Goal: Task Accomplishment & Management: Manage account settings

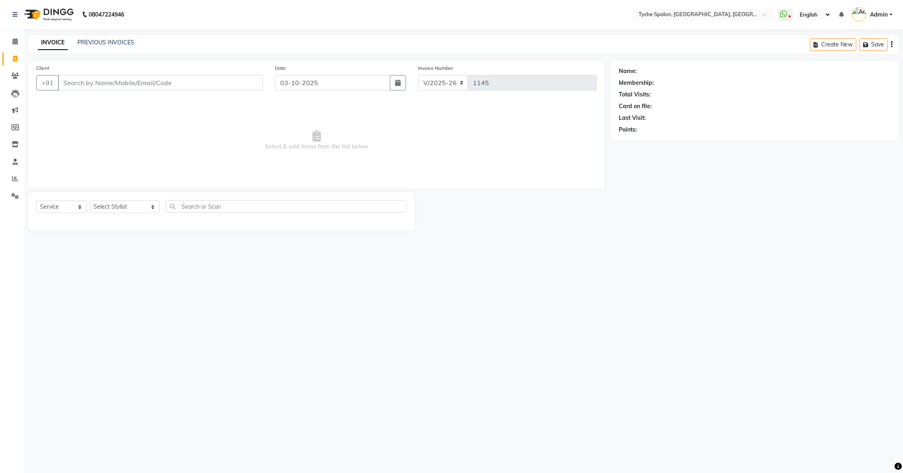
select select "6320"
select select "service"
click at [17, 59] on icon at bounding box center [15, 59] width 4 height 6
select select "service"
type input "1145"
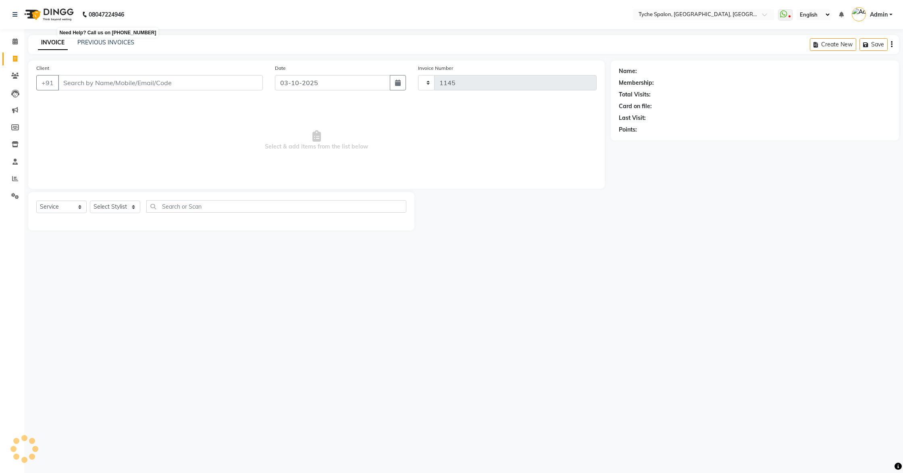
select select "6320"
click at [10, 46] on link "Calendar" at bounding box center [11, 41] width 19 height 13
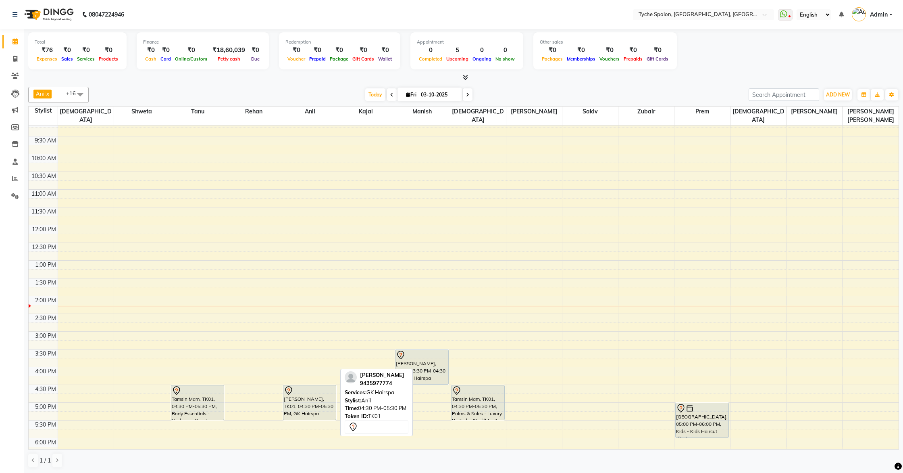
scroll to position [40, 0]
click at [834, 91] on button "ADD NEW Toggle Dropdown" at bounding box center [838, 94] width 28 height 11
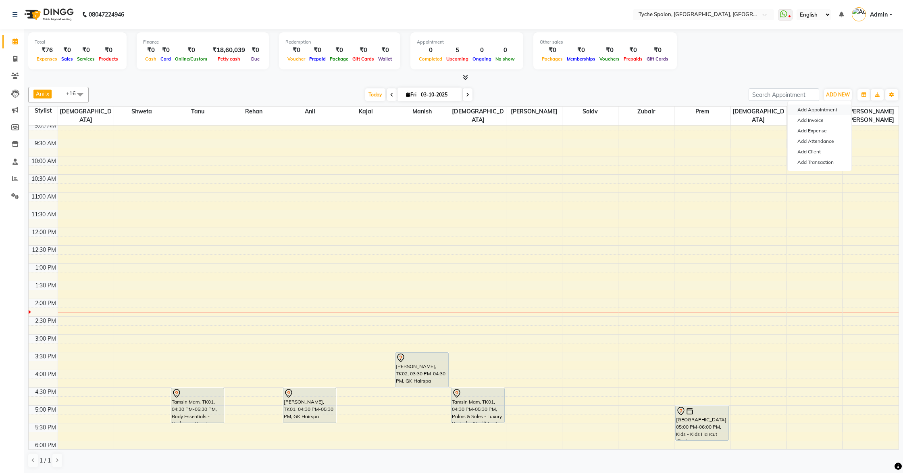
click at [833, 106] on button "Add Appointment" at bounding box center [820, 109] width 64 height 10
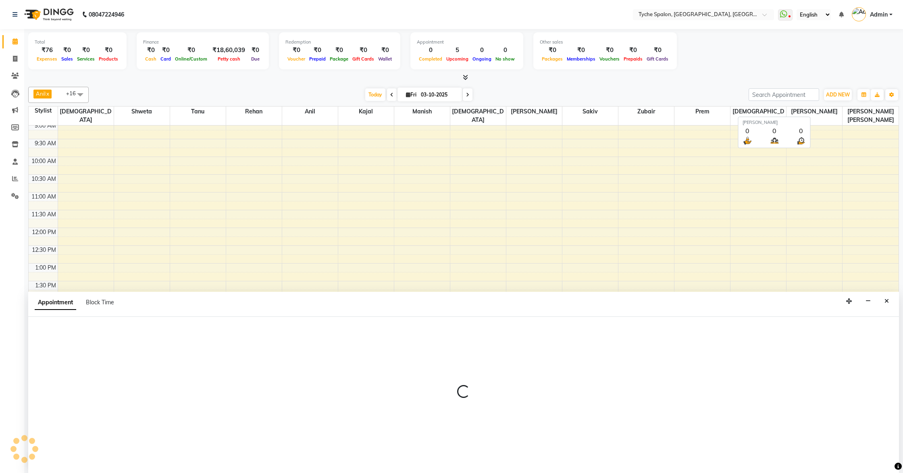
scroll to position [0, 0]
select select "tentative"
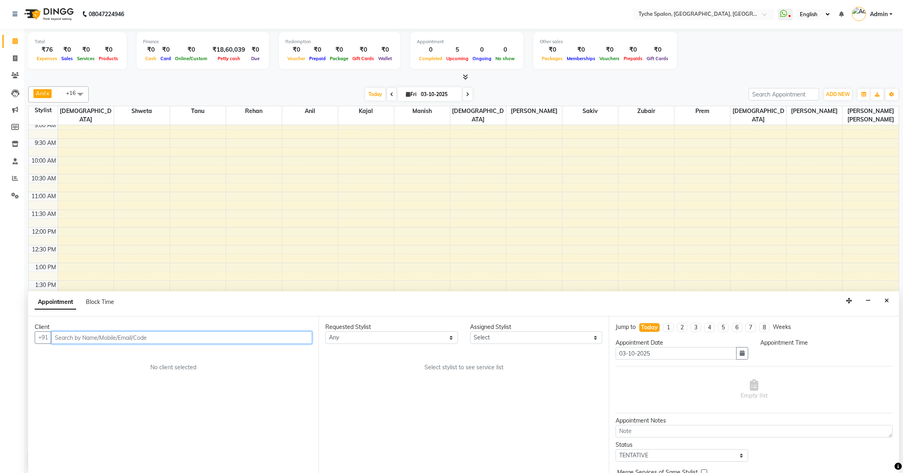
select select "540"
click at [177, 340] on input "text" at bounding box center [181, 337] width 261 height 12
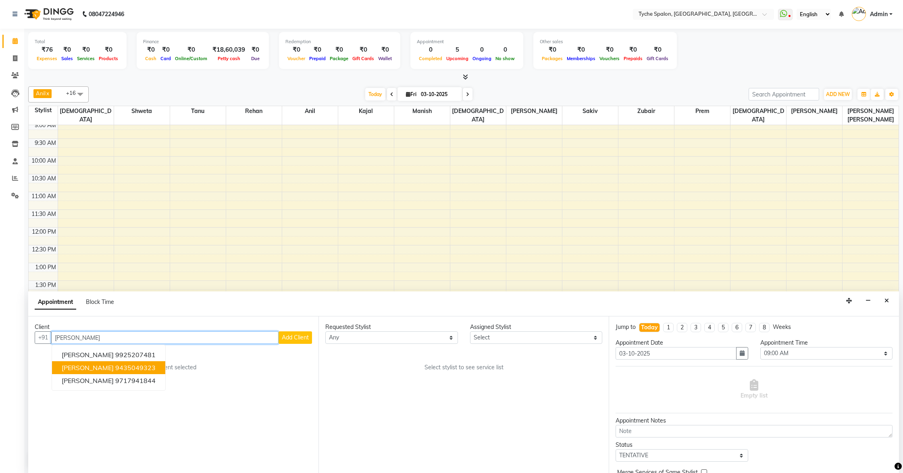
click at [151, 371] on button "[PERSON_NAME] 9435049323" at bounding box center [108, 367] width 113 height 13
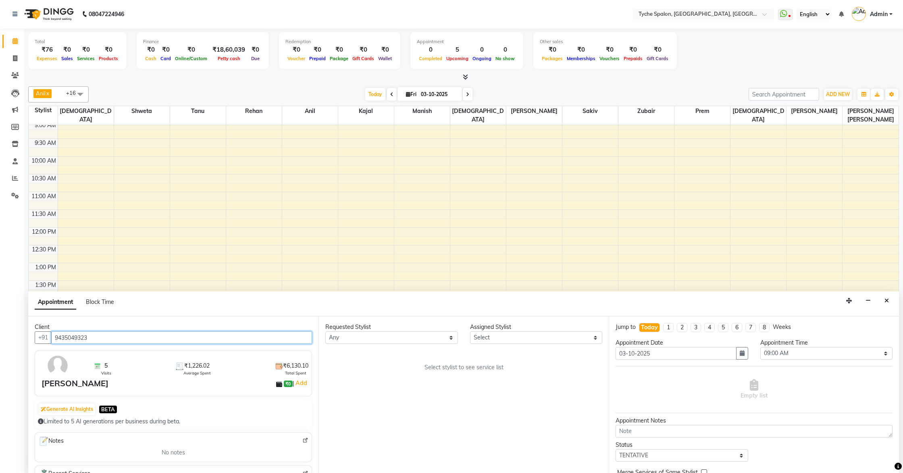
click at [104, 339] on input "9435049323" at bounding box center [181, 337] width 261 height 12
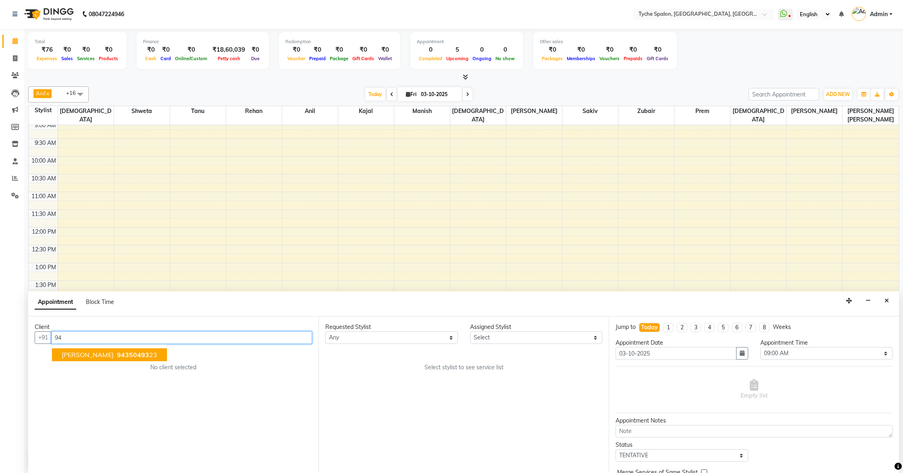
type input "9"
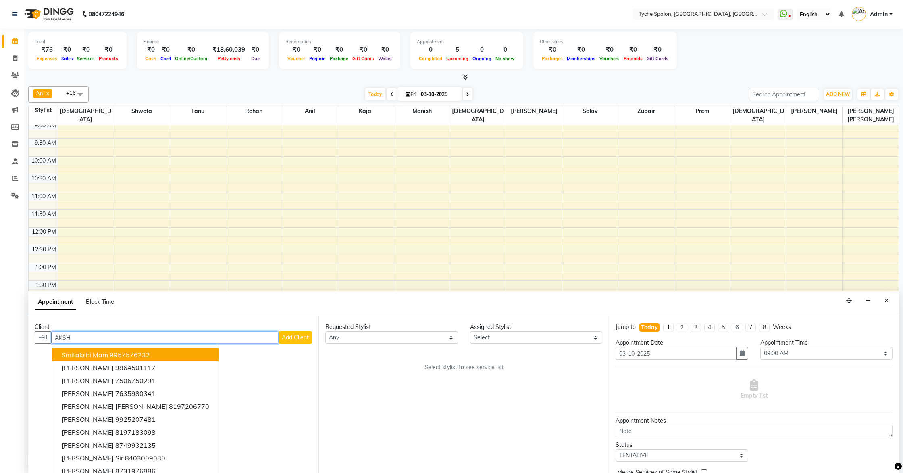
type input "[PERSON_NAME]"
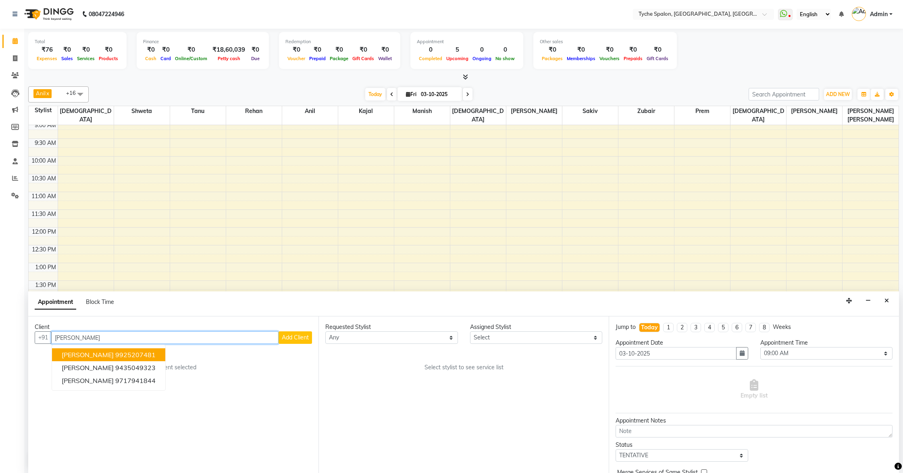
drag, startPoint x: 105, startPoint y: 338, endPoint x: 53, endPoint y: 331, distance: 52.6
click at [53, 331] on input "[PERSON_NAME]" at bounding box center [164, 337] width 227 height 12
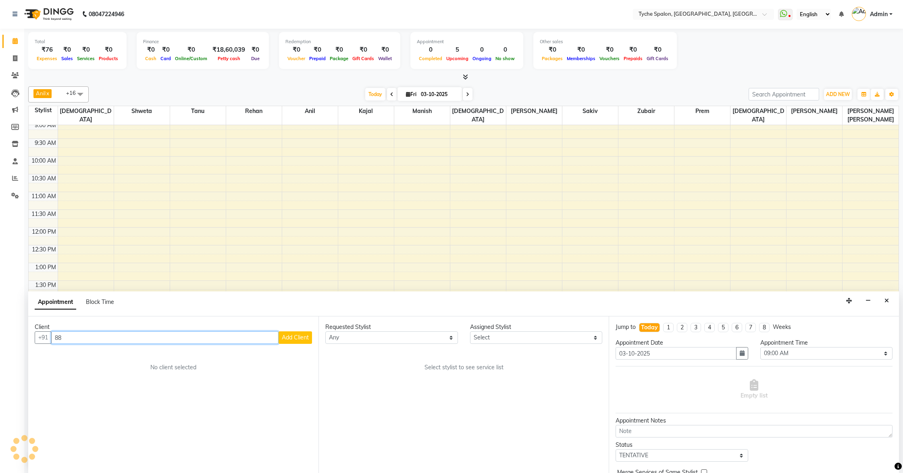
type input "8"
click at [92, 355] on span "[PERSON_NAME]" at bounding box center [88, 354] width 52 height 8
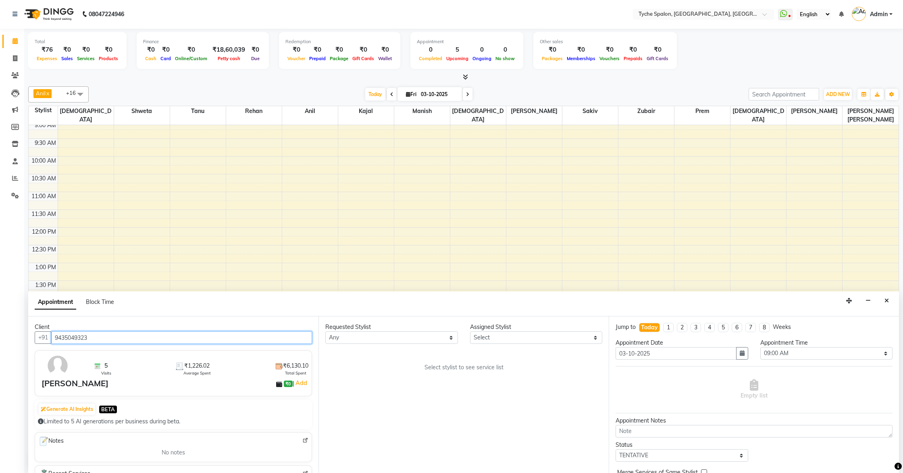
type input "9435049323"
click at [364, 337] on select "Any [PERSON_NAME] [PERSON_NAME] [PERSON_NAME] [PERSON_NAME] [PERSON_NAME] [PERS…" at bounding box center [391, 337] width 133 height 12
select select "68413"
click at [325, 331] on select "Any [PERSON_NAME] [PERSON_NAME] [PERSON_NAME] [PERSON_NAME] [PERSON_NAME] [PERS…" at bounding box center [391, 337] width 133 height 12
select select "68413"
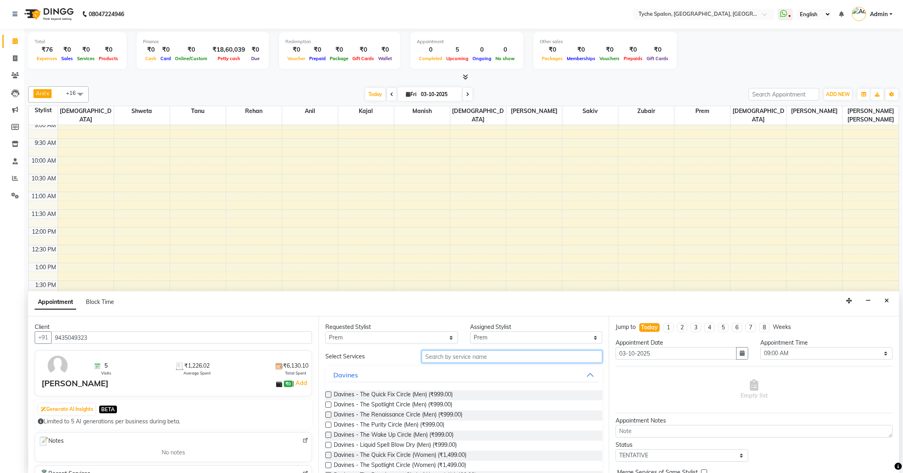
click at [433, 356] on input "text" at bounding box center [512, 356] width 181 height 12
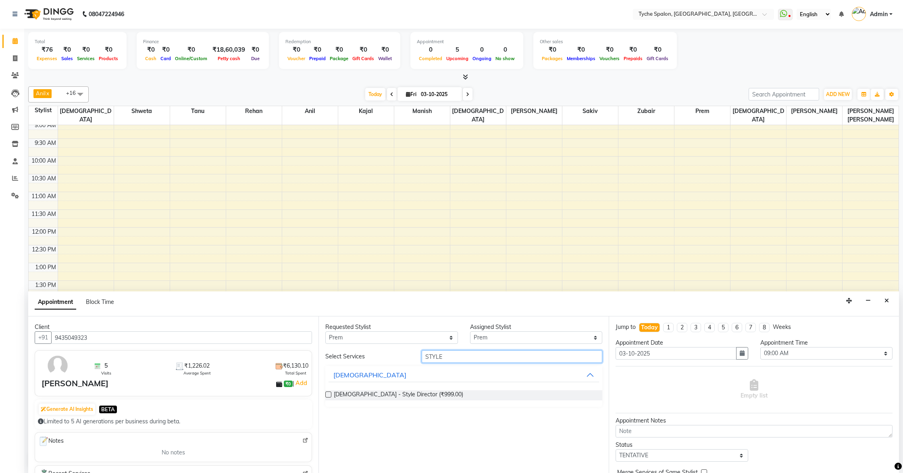
type input "STYLE"
click at [333, 394] on div "[DEMOGRAPHIC_DATA] - Style Director (₹999.00)" at bounding box center [463, 395] width 277 height 10
click at [329, 395] on label at bounding box center [328, 394] width 6 height 6
click at [329, 395] on input "checkbox" at bounding box center [327, 395] width 5 height 5
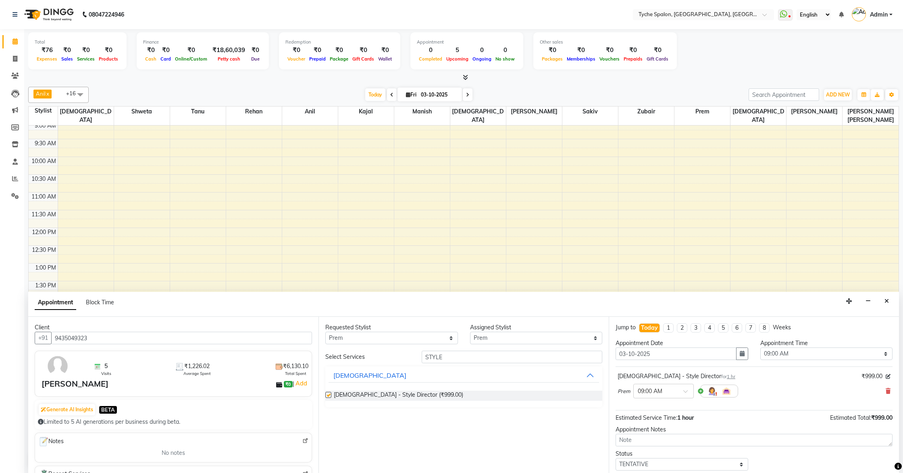
checkbox input "false"
click at [823, 357] on select "Select 09:00 AM 09:15 AM 09:30 AM 09:45 AM 10:00 AM 10:15 AM 10:30 AM 10:45 AM …" at bounding box center [826, 353] width 133 height 12
select select "915"
click at [760, 347] on select "Select 09:00 AM 09:15 AM 09:30 AM 09:45 AM 10:00 AM 10:15 AM 10:30 AM 10:45 AM …" at bounding box center [826, 353] width 133 height 12
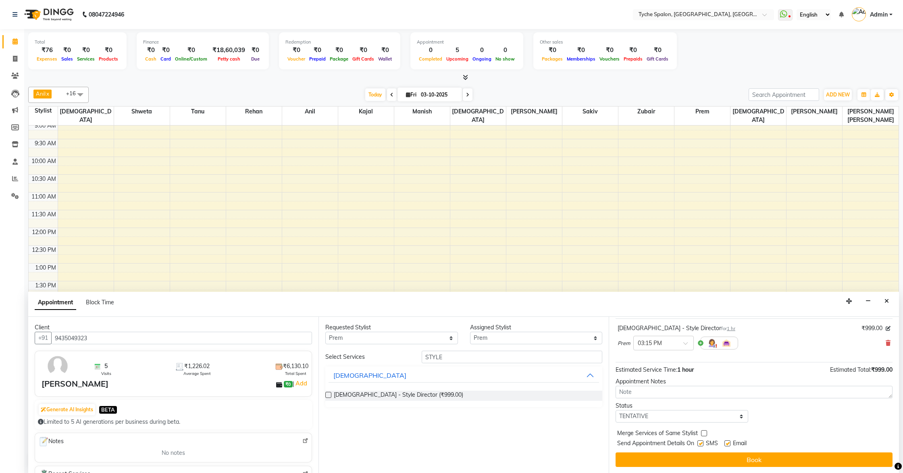
click at [777, 458] on button "Book" at bounding box center [754, 459] width 277 height 15
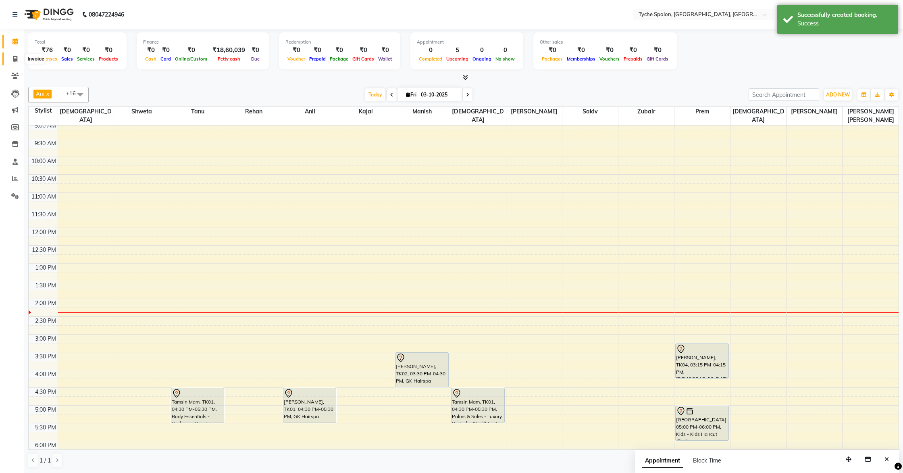
click at [10, 58] on span at bounding box center [15, 58] width 14 height 9
select select "service"
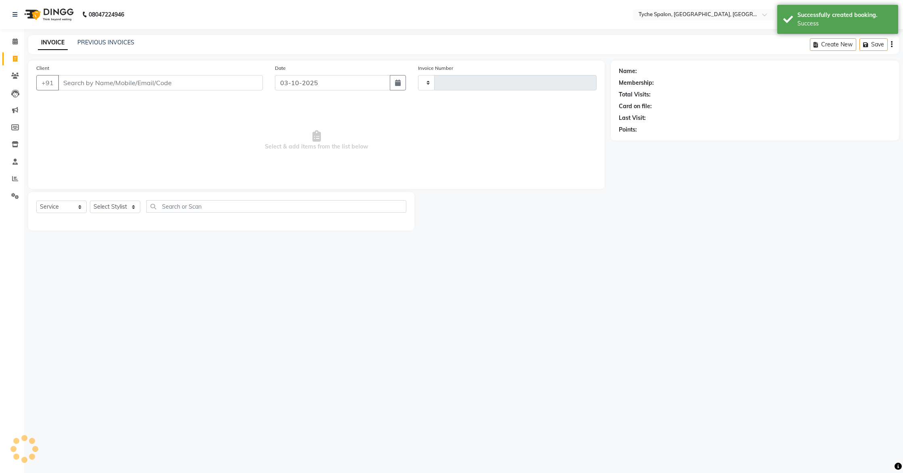
type input "1145"
select select "6320"
click at [16, 44] on icon at bounding box center [14, 41] width 5 height 6
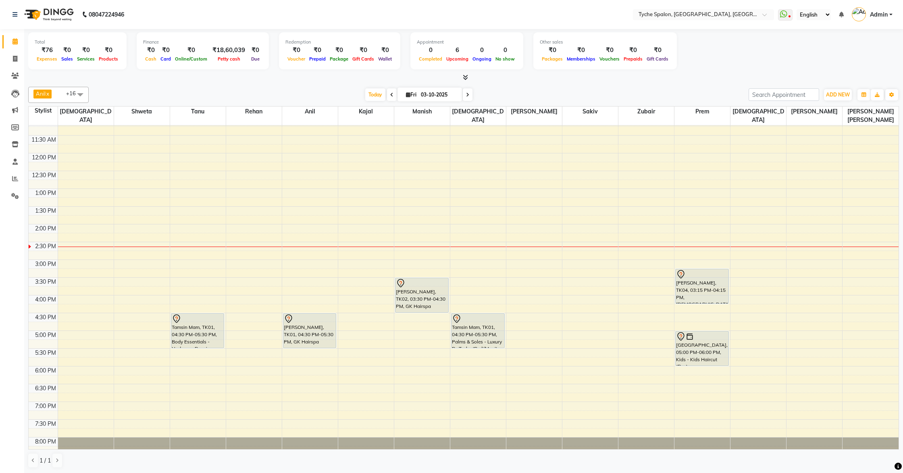
scroll to position [119, 0]
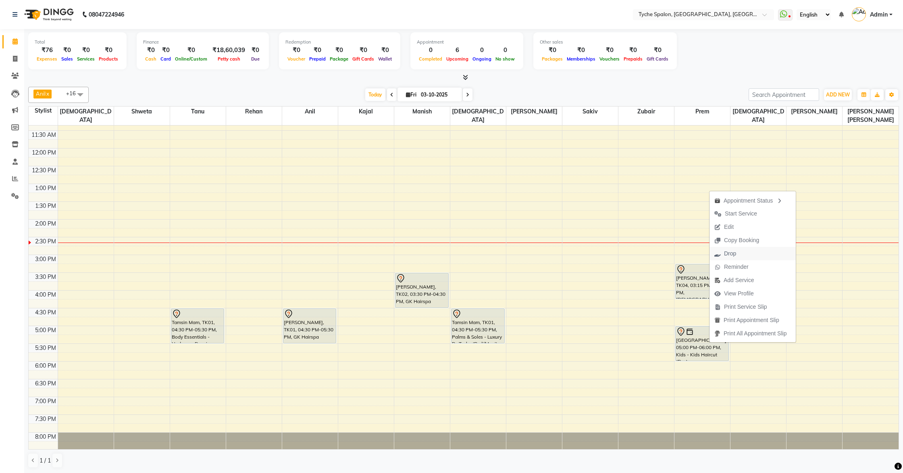
click at [728, 252] on span "Drop" at bounding box center [730, 253] width 12 height 8
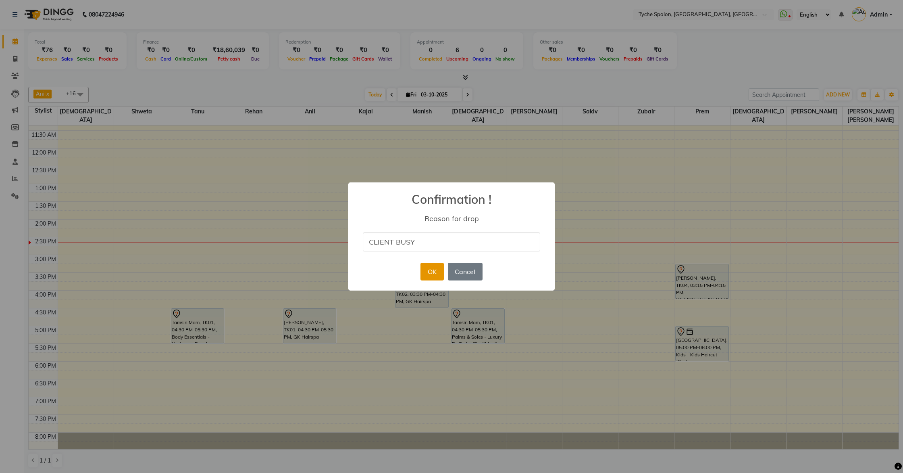
type input "CLIENT BUSY"
click at [435, 269] on button "OK" at bounding box center [432, 271] width 23 height 18
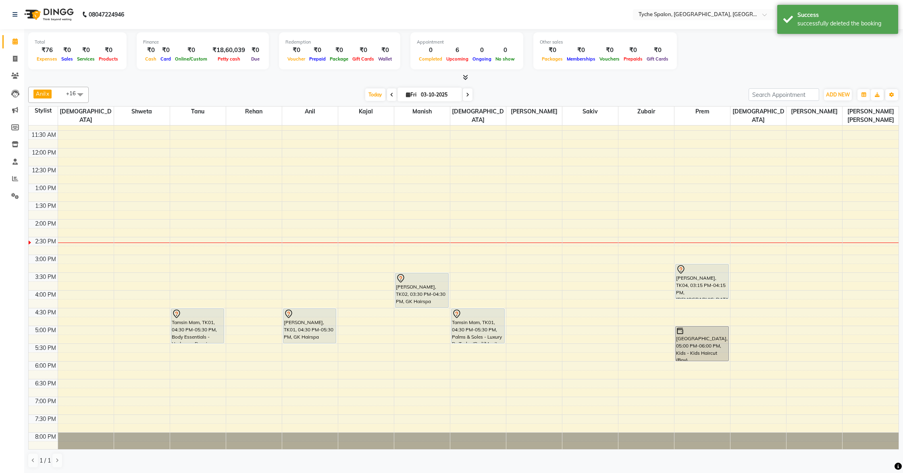
scroll to position [129, 0]
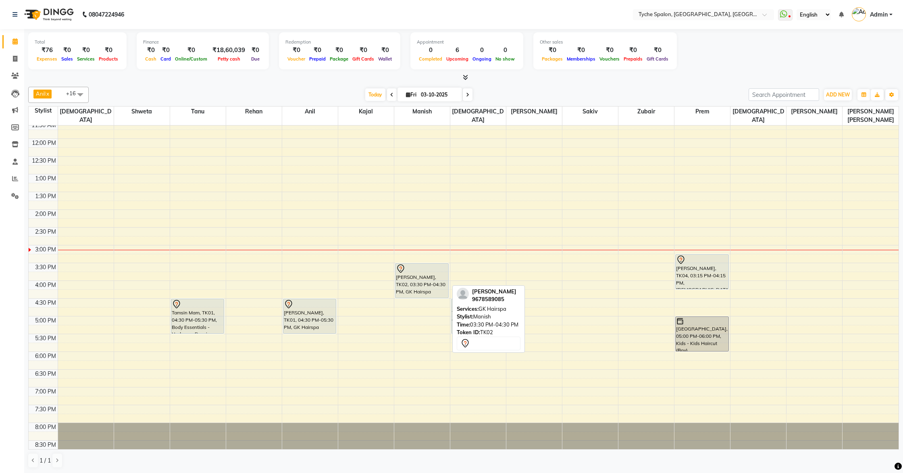
click at [412, 279] on div "[PERSON_NAME], TK02, 03:30 PM-04:30 PM, GK Hairspa" at bounding box center [422, 280] width 53 height 34
select select "7"
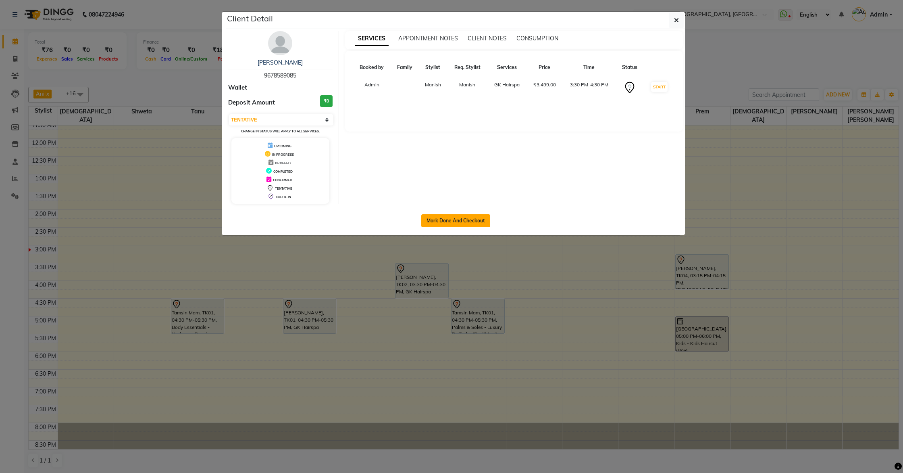
click at [437, 222] on button "Mark Done And Checkout" at bounding box center [455, 220] width 69 height 13
select select "service"
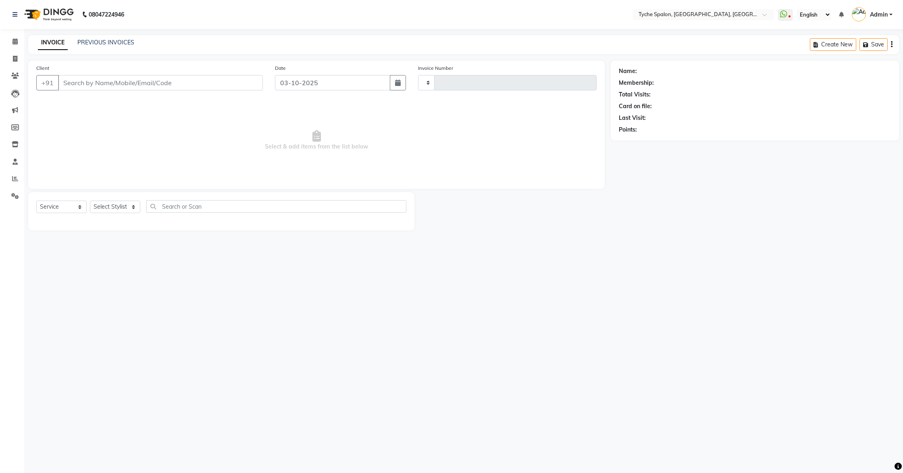
type input "1145"
select select "6320"
type input "9678589085"
select select "48851"
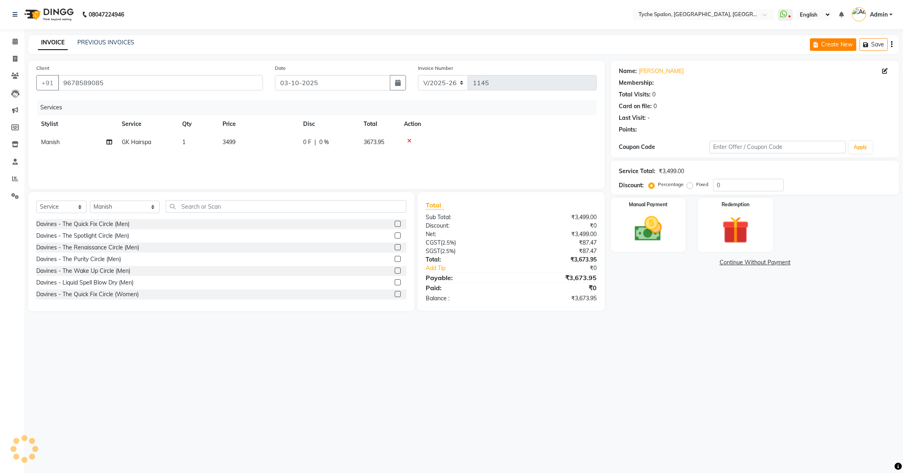
select select "1: Object"
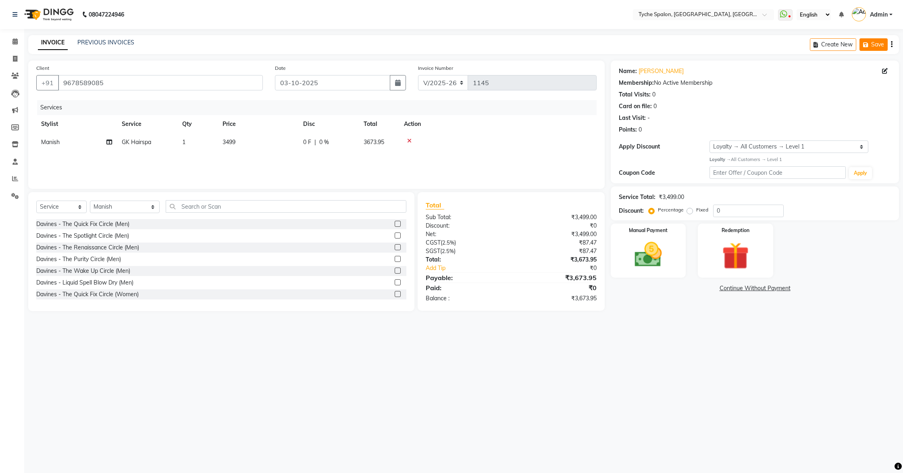
click at [884, 44] on button "Save" at bounding box center [874, 44] width 28 height 12
click at [806, 42] on button "Save" at bounding box center [817, 44] width 28 height 12
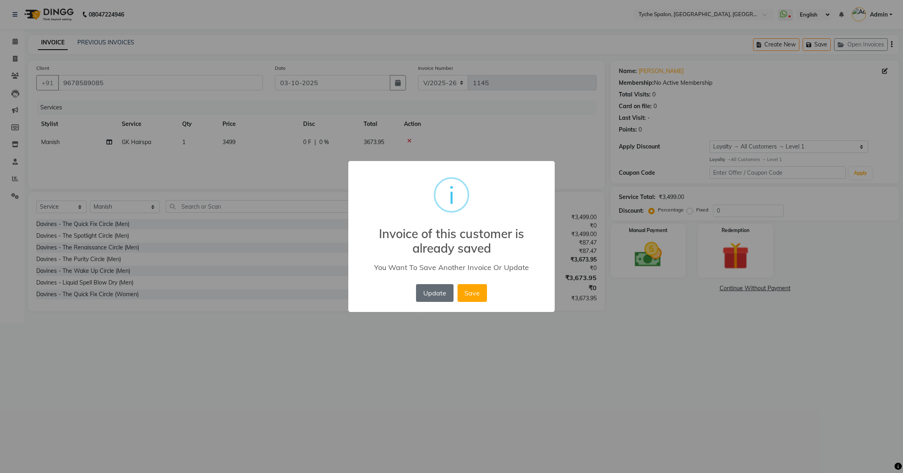
click at [439, 295] on button "Update" at bounding box center [434, 293] width 37 height 18
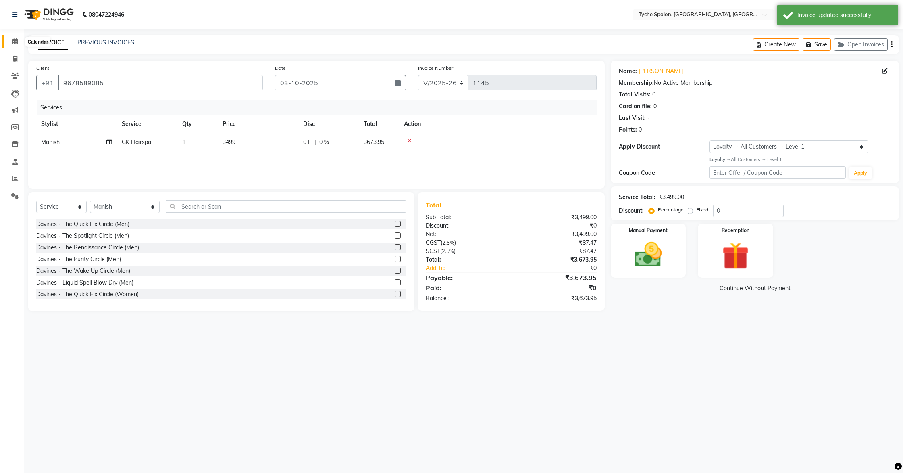
click at [18, 42] on span at bounding box center [15, 41] width 14 height 9
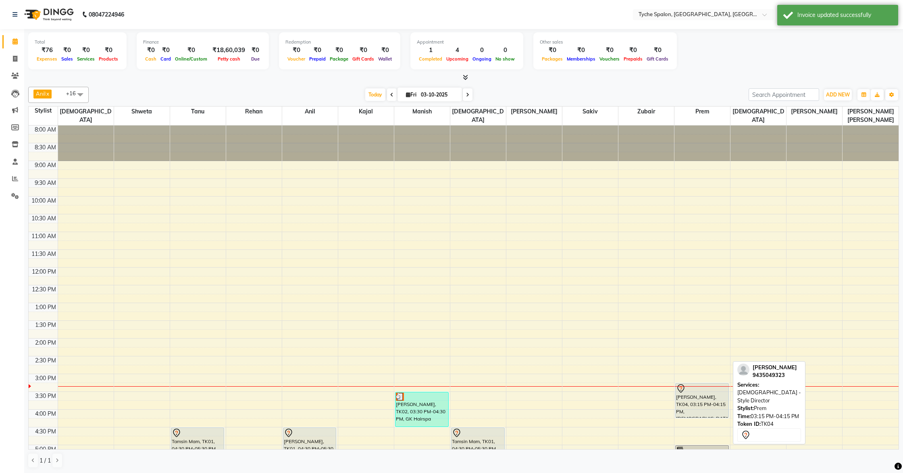
click at [693, 398] on div "[PERSON_NAME], TK04, 03:15 PM-04:15 PM, [DEMOGRAPHIC_DATA] - Style Director" at bounding box center [702, 400] width 53 height 34
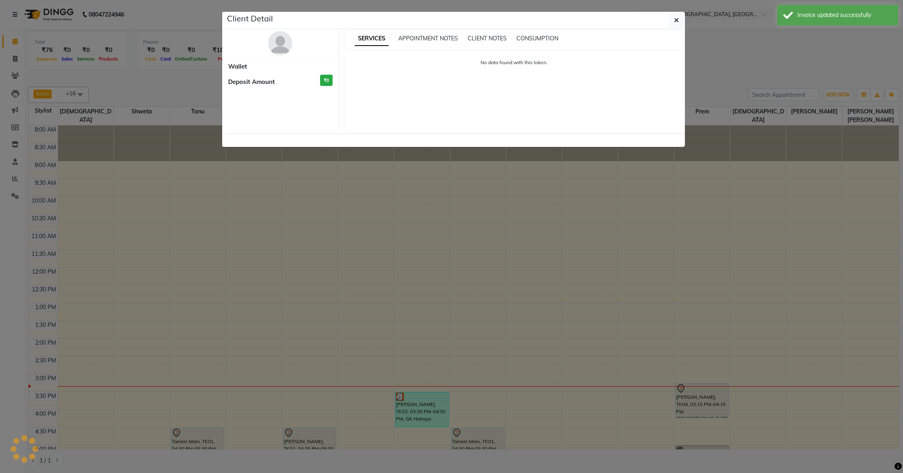
select select "7"
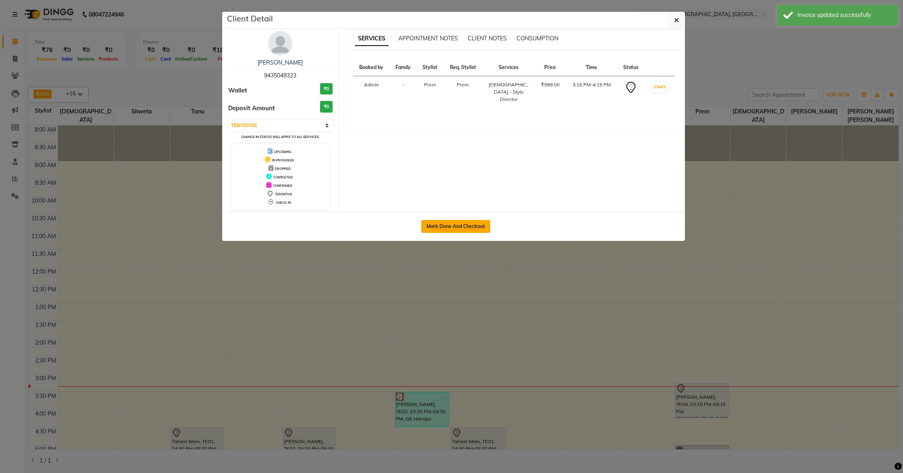
click at [460, 227] on button "Mark Done And Checkout" at bounding box center [455, 226] width 69 height 13
select select "service"
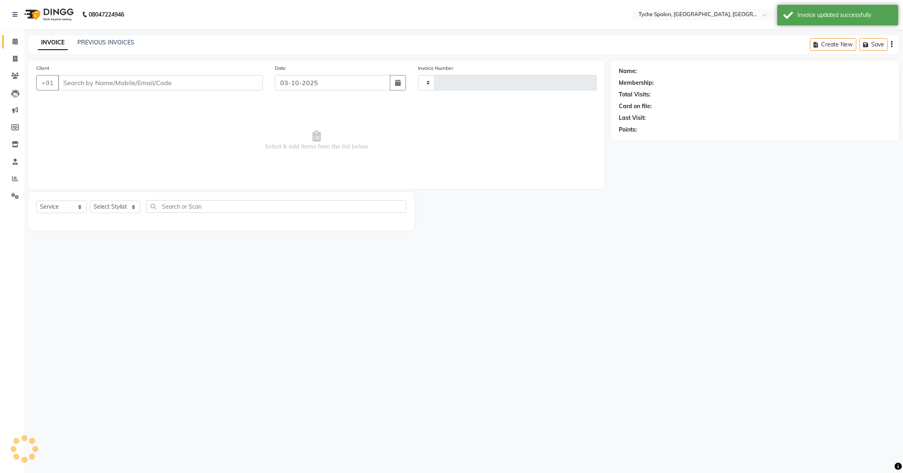
type input "1145"
select select "6320"
type input "9435049323"
select select "68413"
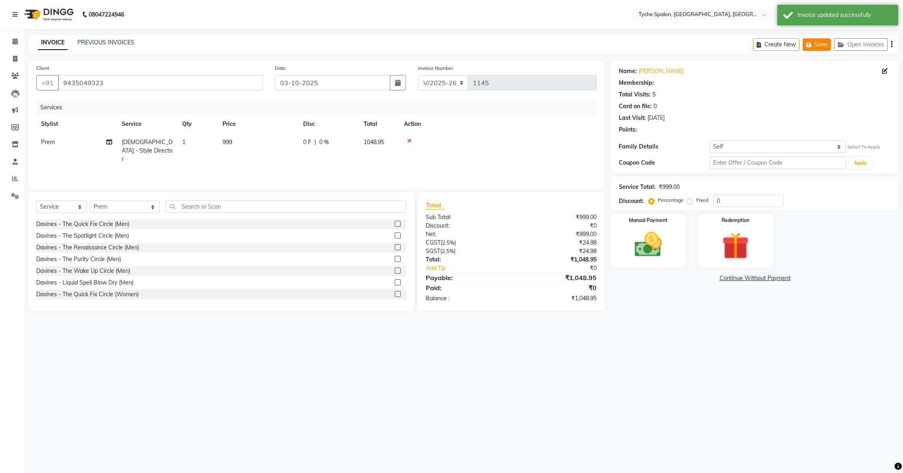
click at [814, 46] on button "Save" at bounding box center [817, 44] width 28 height 12
select select "1: Object"
